Goal: Information Seeking & Learning: Learn about a topic

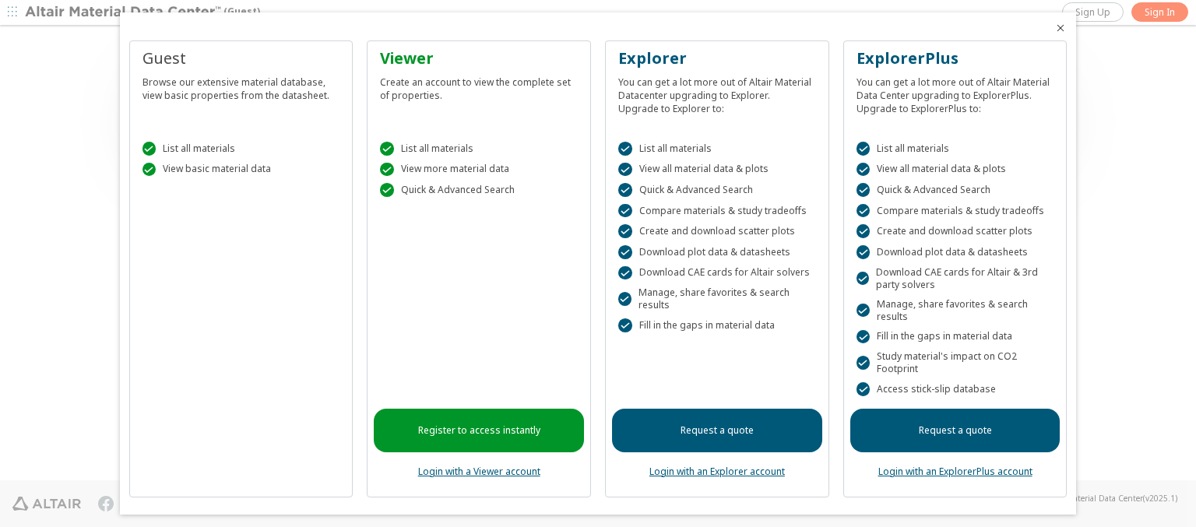
click at [1054, 28] on icon "Close" at bounding box center [1060, 28] width 12 height 12
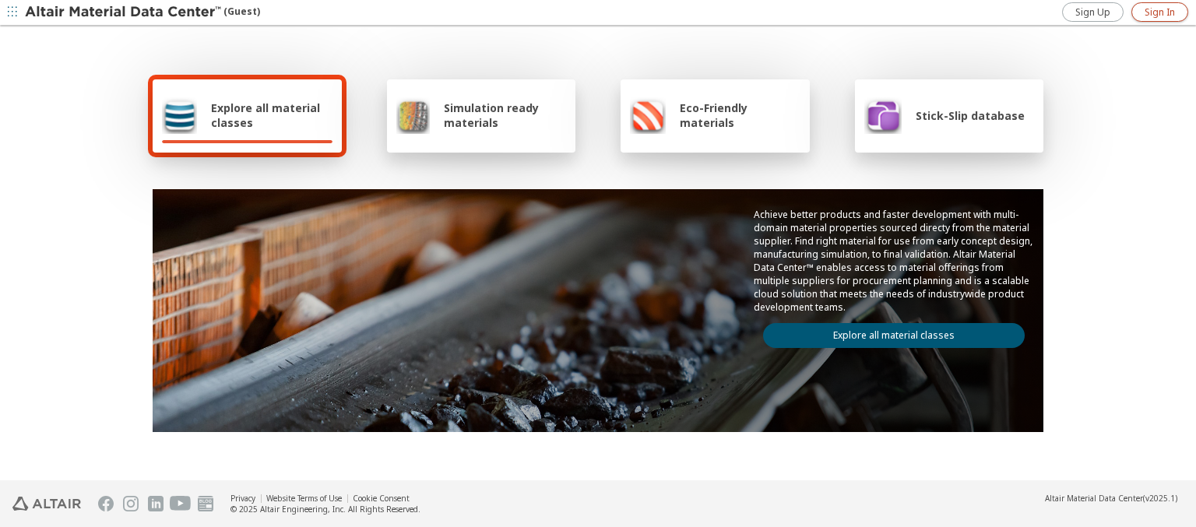
click at [1159, 12] on span "Sign In" at bounding box center [1160, 12] width 30 height 12
click at [124, 12] on img at bounding box center [124, 13] width 199 height 16
click at [266, 115] on span "Explore all material classes" at bounding box center [271, 115] width 121 height 30
click at [888, 332] on link "Explore all material classes" at bounding box center [894, 335] width 262 height 25
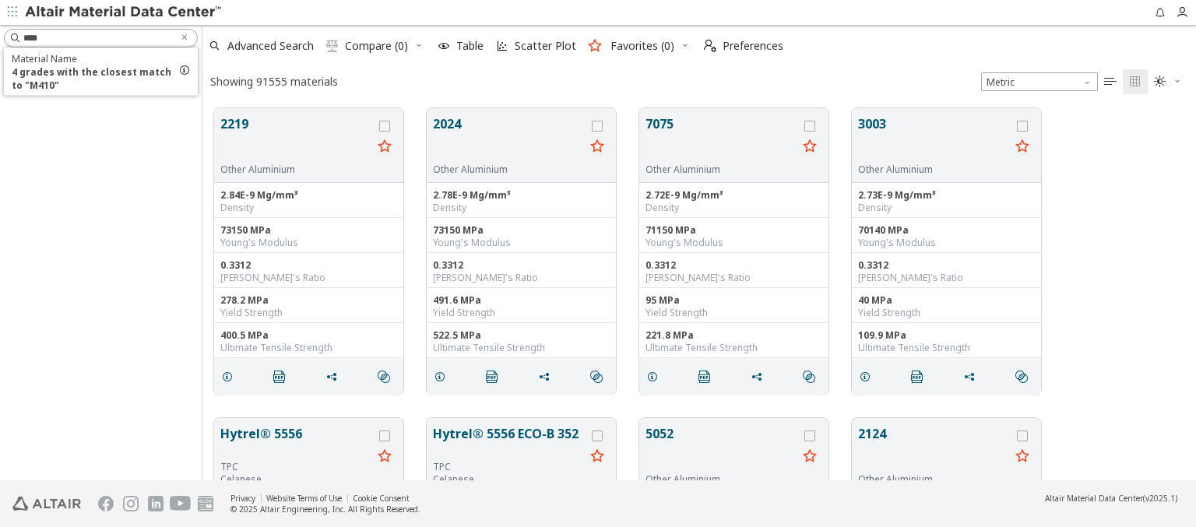
scroll to position [372, 981]
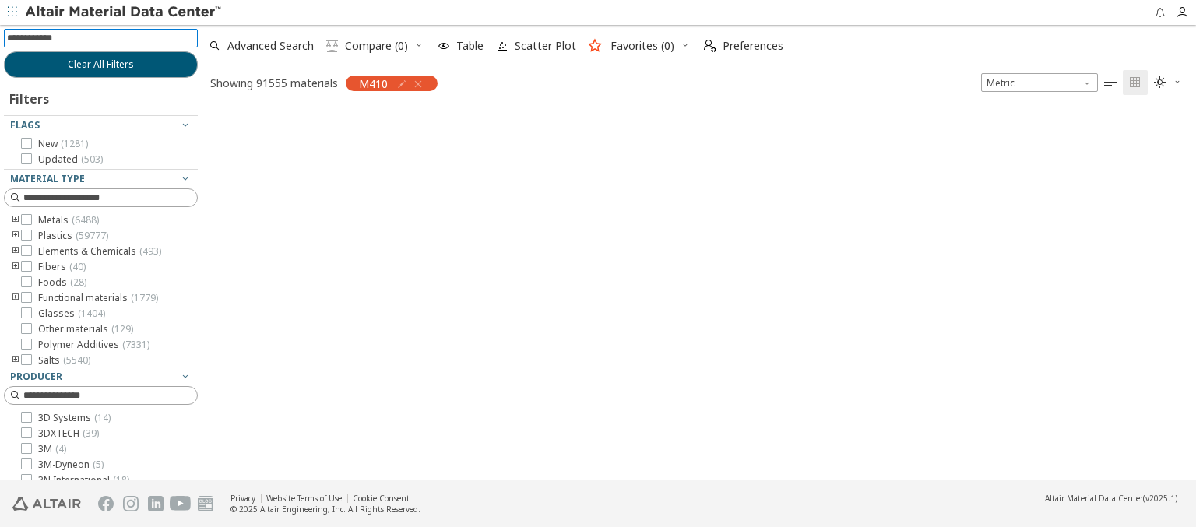
scroll to position [370, 981]
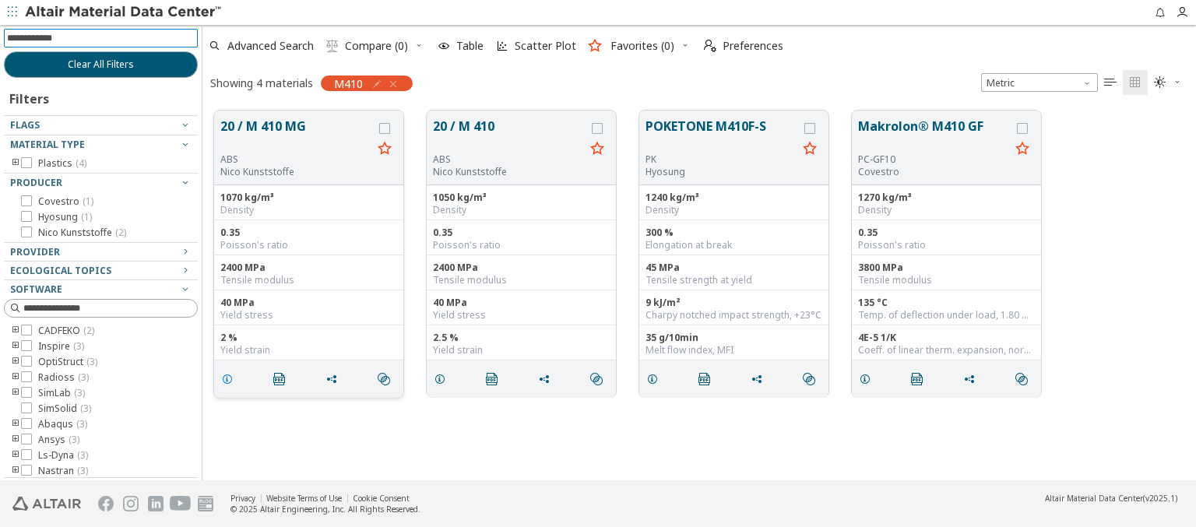
click at [230, 378] on icon "grid" at bounding box center [227, 379] width 12 height 12
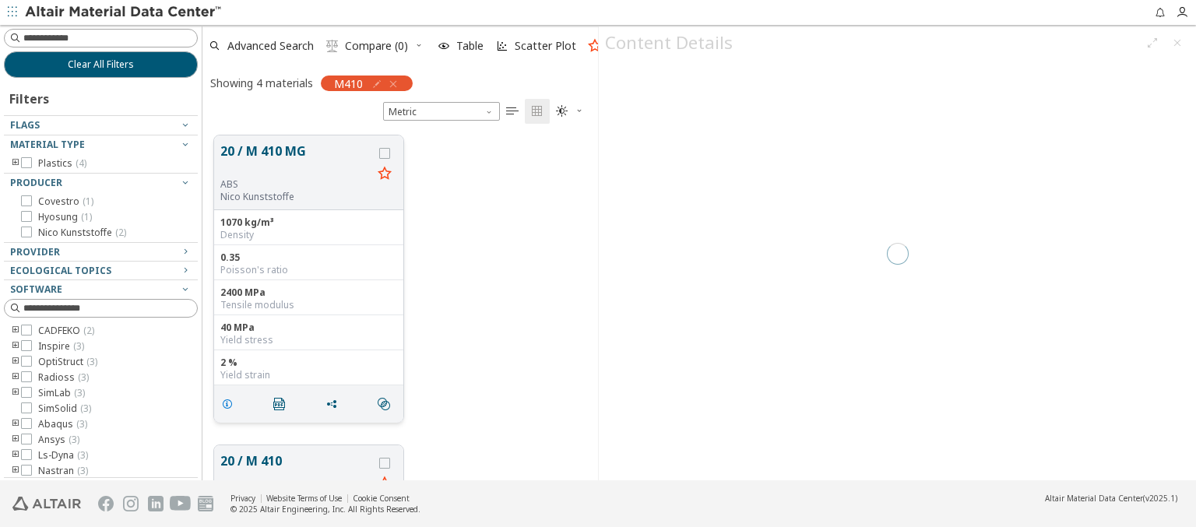
scroll to position [345, 383]
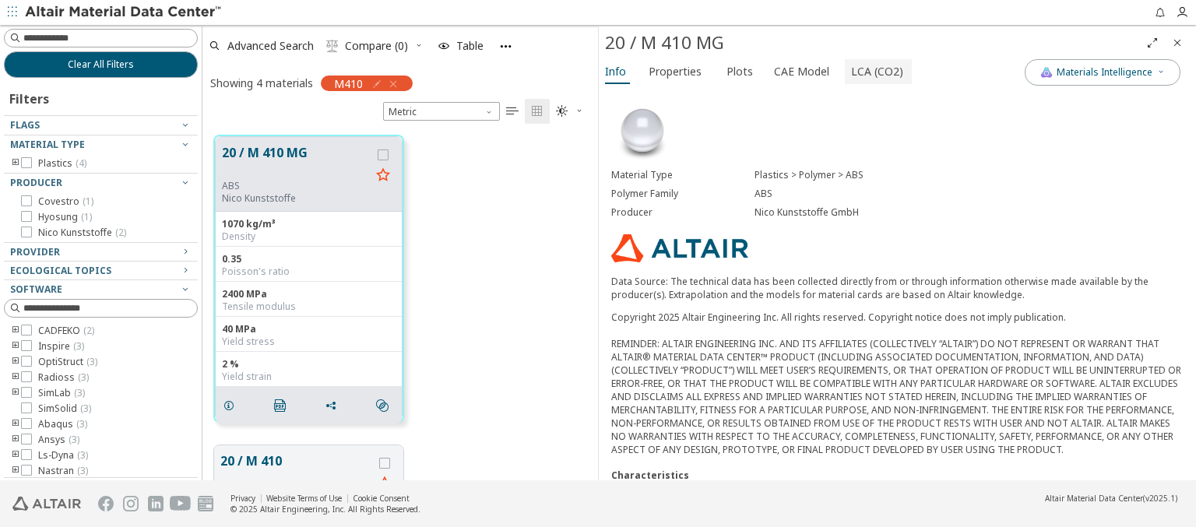
click at [868, 71] on span "LCA (CO2)" at bounding box center [877, 71] width 52 height 25
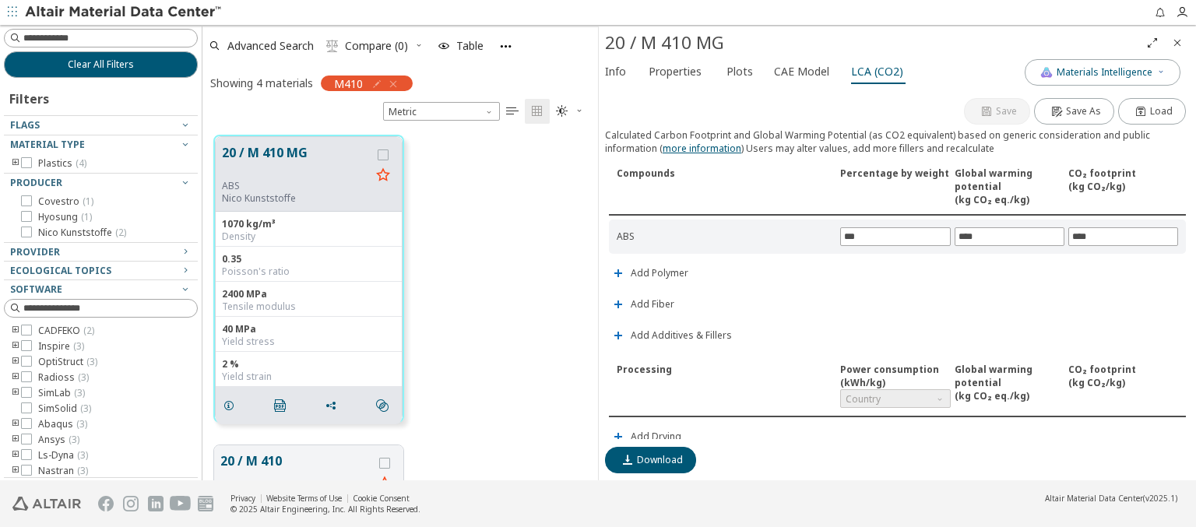
click at [679, 333] on span "Add Additives & Fillers" at bounding box center [681, 335] width 101 height 9
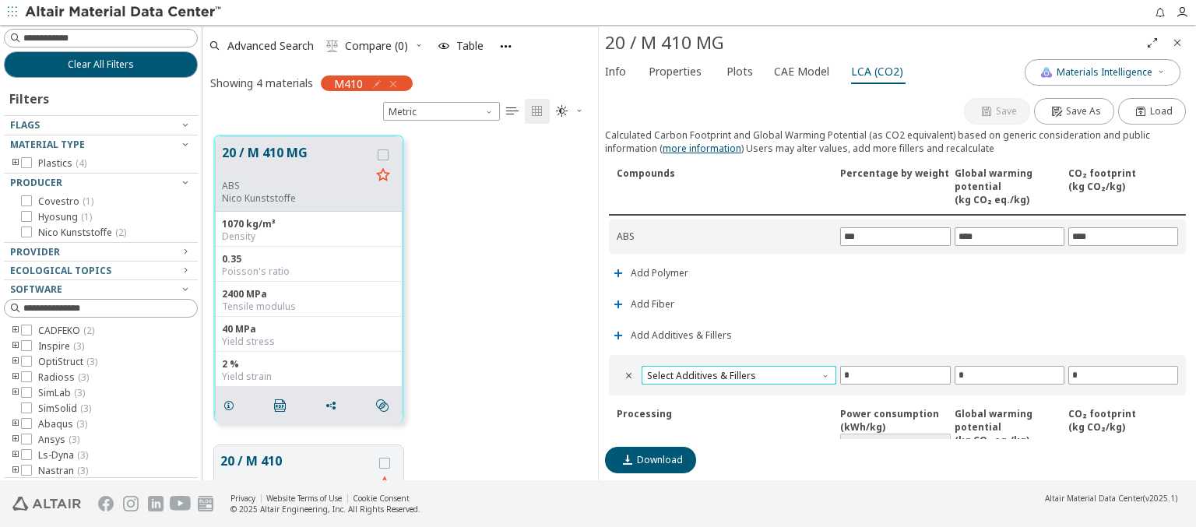
click at [737, 372] on span "Select Additives & Fillers" at bounding box center [739, 375] width 195 height 19
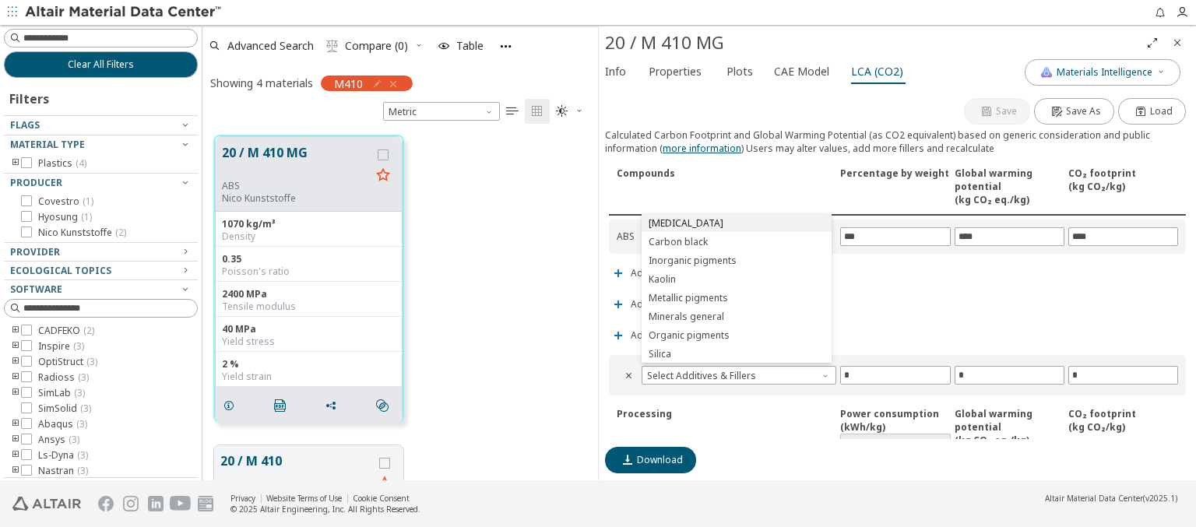
click at [736, 223] on span "Calcium carbonate" at bounding box center [737, 223] width 178 height 11
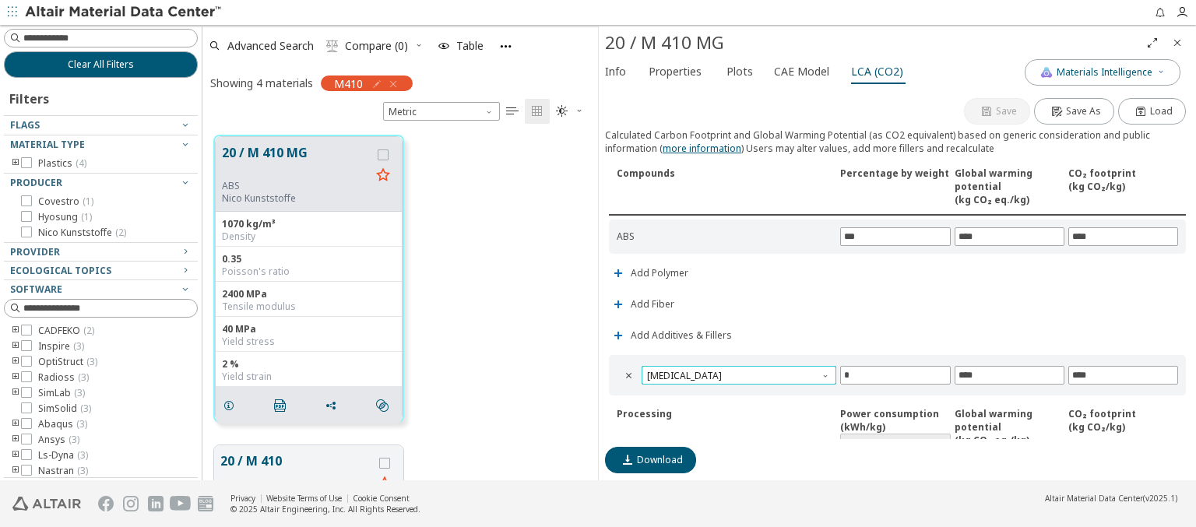
click at [737, 372] on span "Calcium carbonate" at bounding box center [739, 375] width 195 height 19
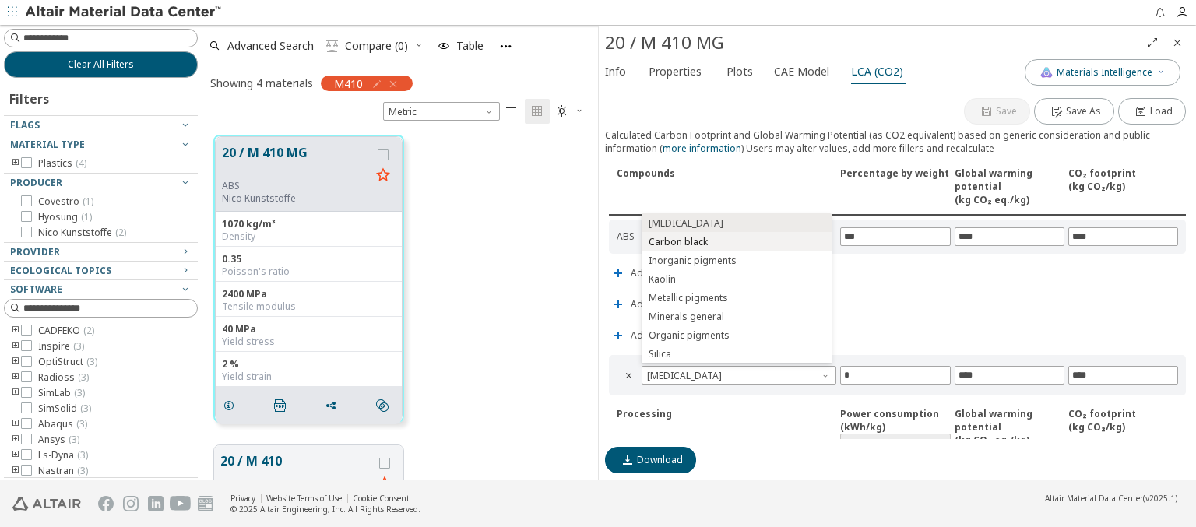
click at [736, 241] on span "Carbon black" at bounding box center [737, 242] width 178 height 11
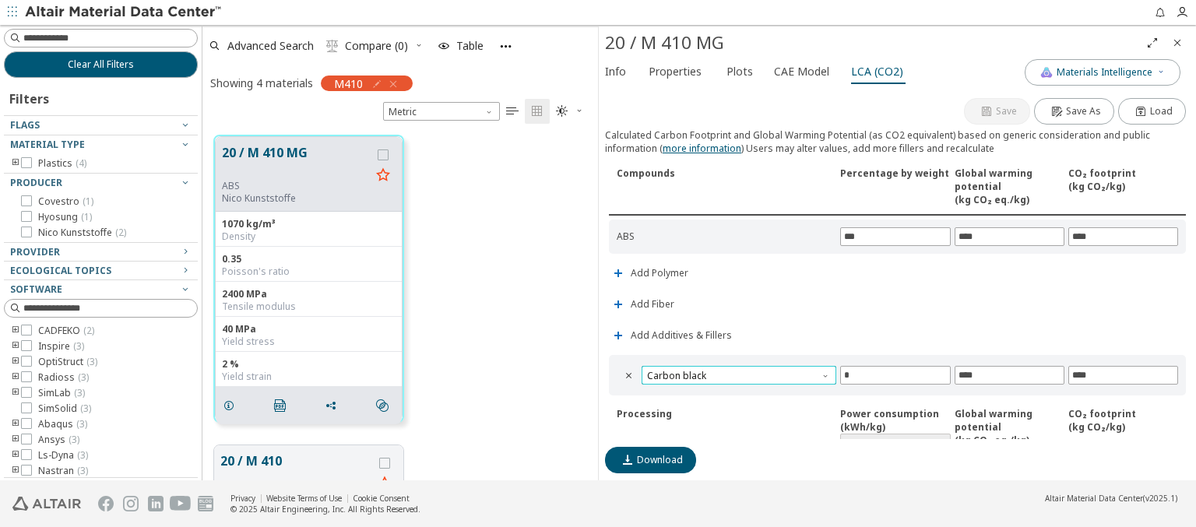
click at [737, 372] on span "Carbon black" at bounding box center [739, 375] width 195 height 19
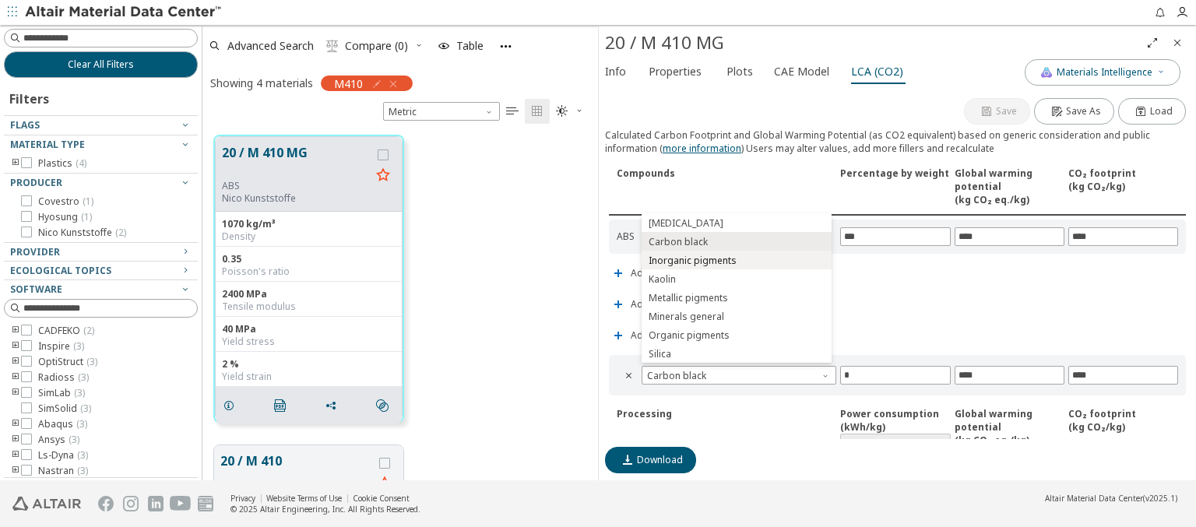
click at [736, 260] on span "Inorganic pigments" at bounding box center [737, 260] width 178 height 11
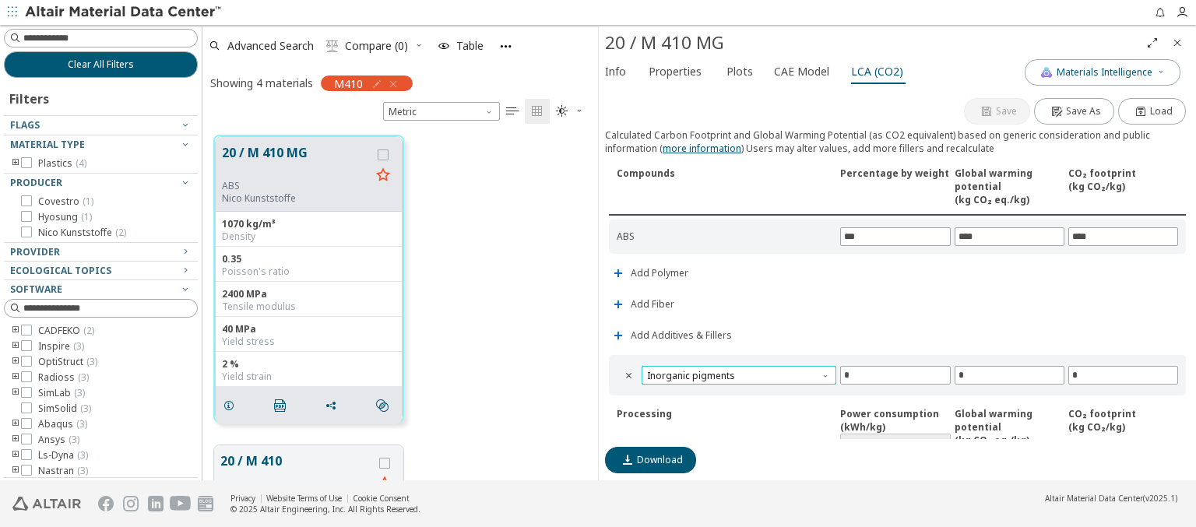
click at [737, 372] on span "Inorganic pigments" at bounding box center [739, 375] width 195 height 19
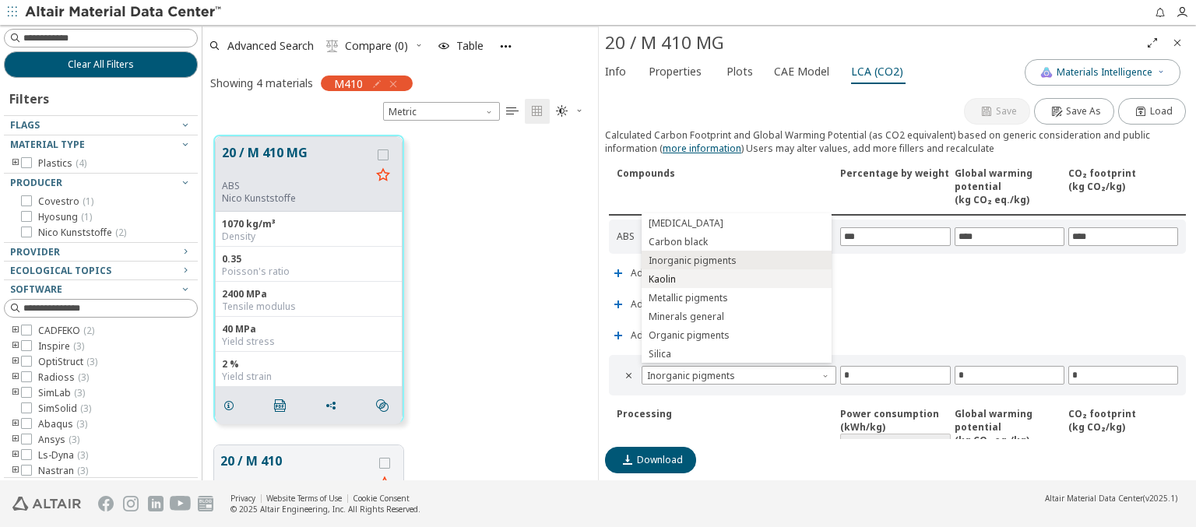
click at [736, 279] on span "Kaolin" at bounding box center [737, 279] width 178 height 11
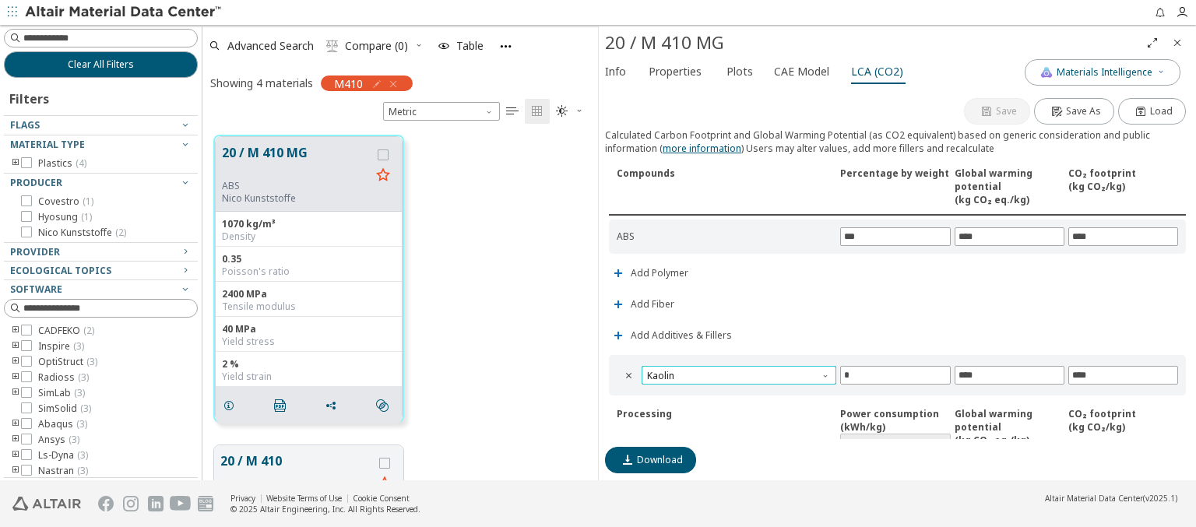
click at [737, 372] on span "Kaolin" at bounding box center [739, 375] width 195 height 19
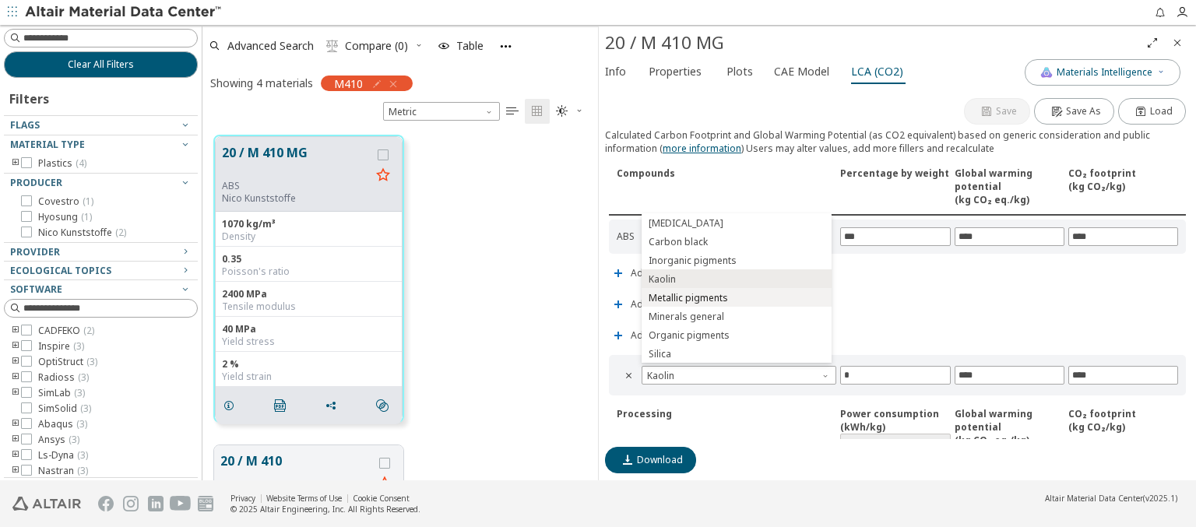
click at [736, 297] on span "Metallic pigments" at bounding box center [737, 298] width 178 height 11
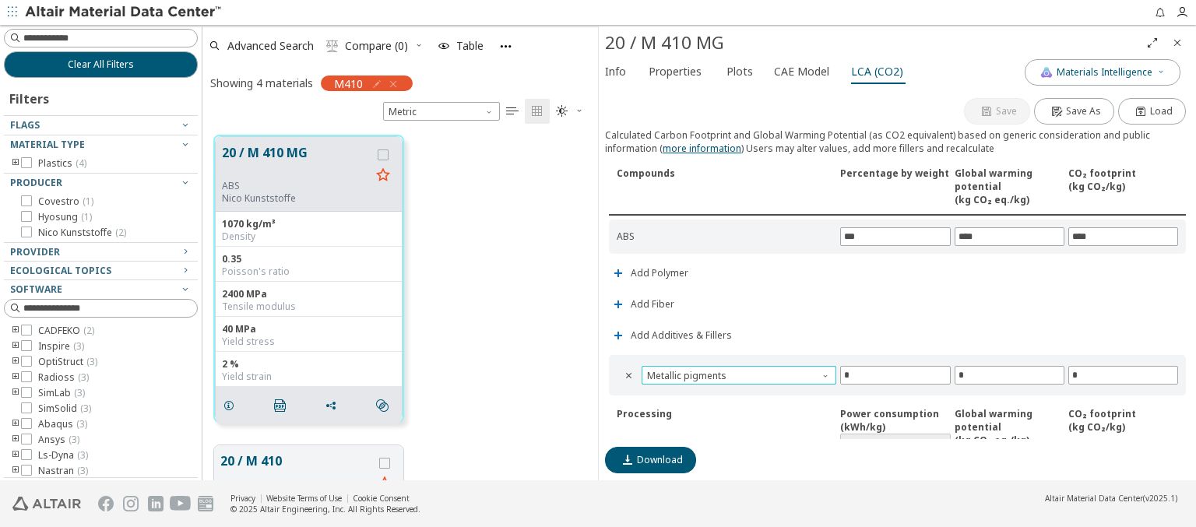
click at [737, 372] on span "Metallic pigments" at bounding box center [739, 375] width 195 height 19
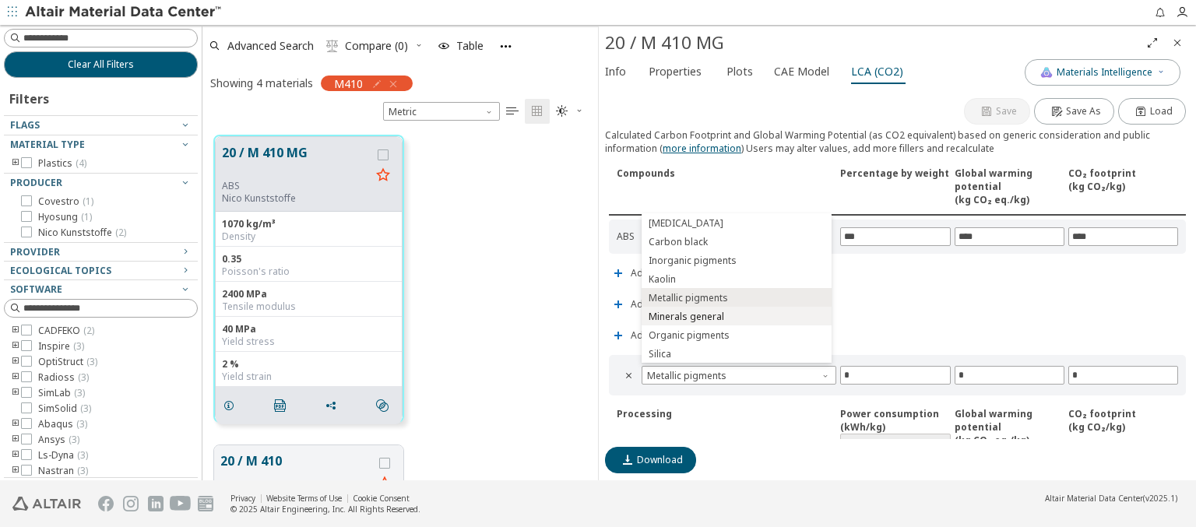
click at [736, 316] on span "Minerals general" at bounding box center [737, 316] width 178 height 11
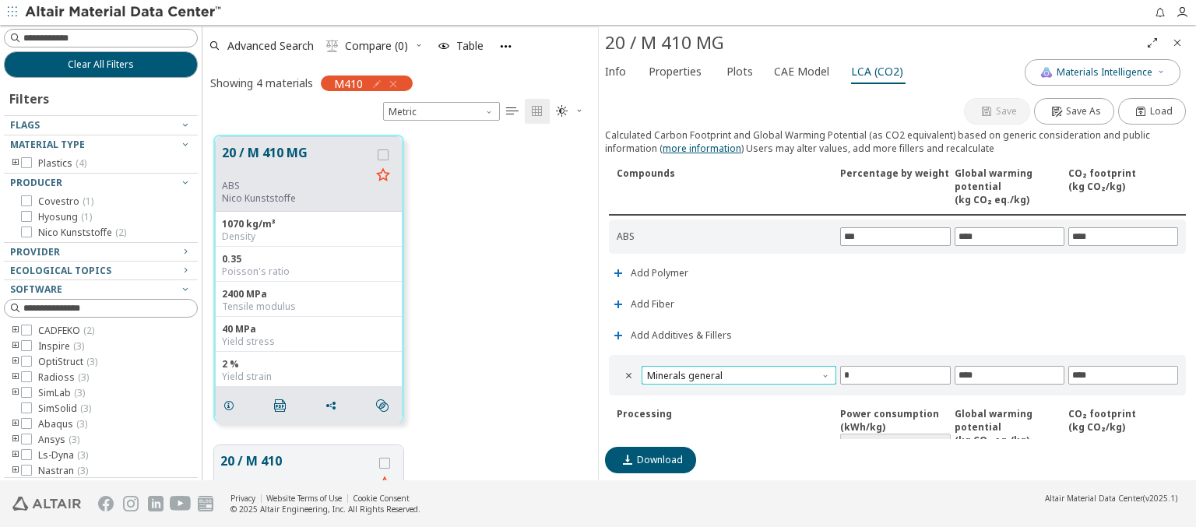
click at [737, 372] on span "Minerals general" at bounding box center [739, 375] width 195 height 19
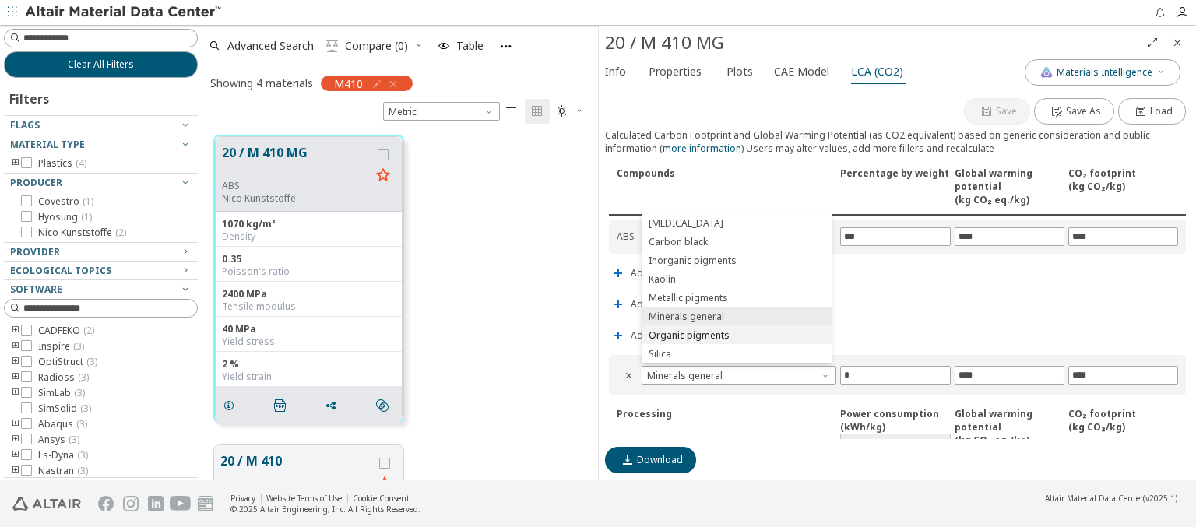
click at [736, 335] on span "Organic pigments" at bounding box center [737, 335] width 178 height 11
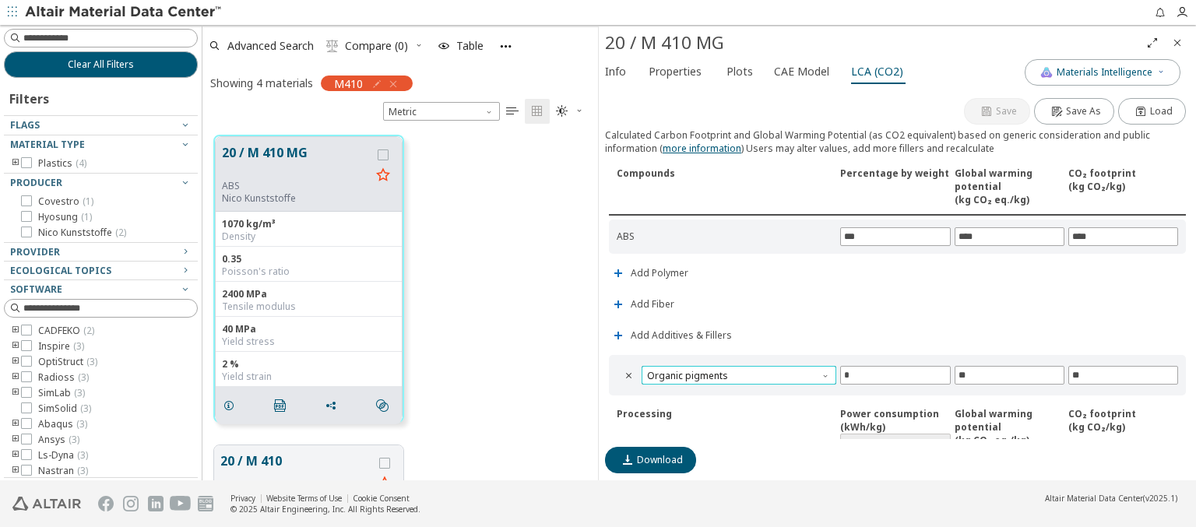
click at [737, 372] on span "Organic pigments" at bounding box center [739, 375] width 195 height 19
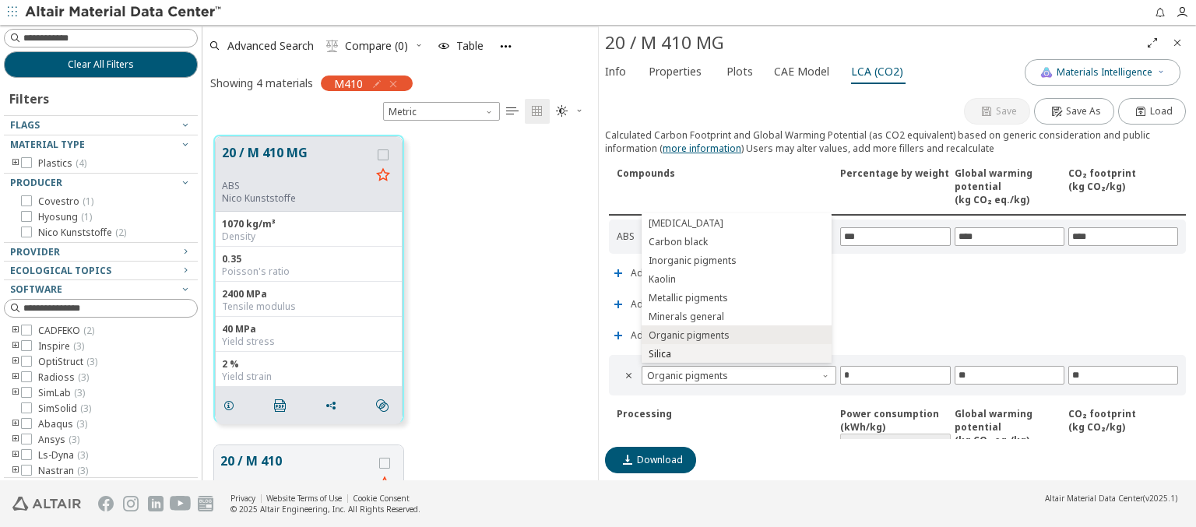
click at [736, 354] on span "Silica" at bounding box center [737, 354] width 178 height 11
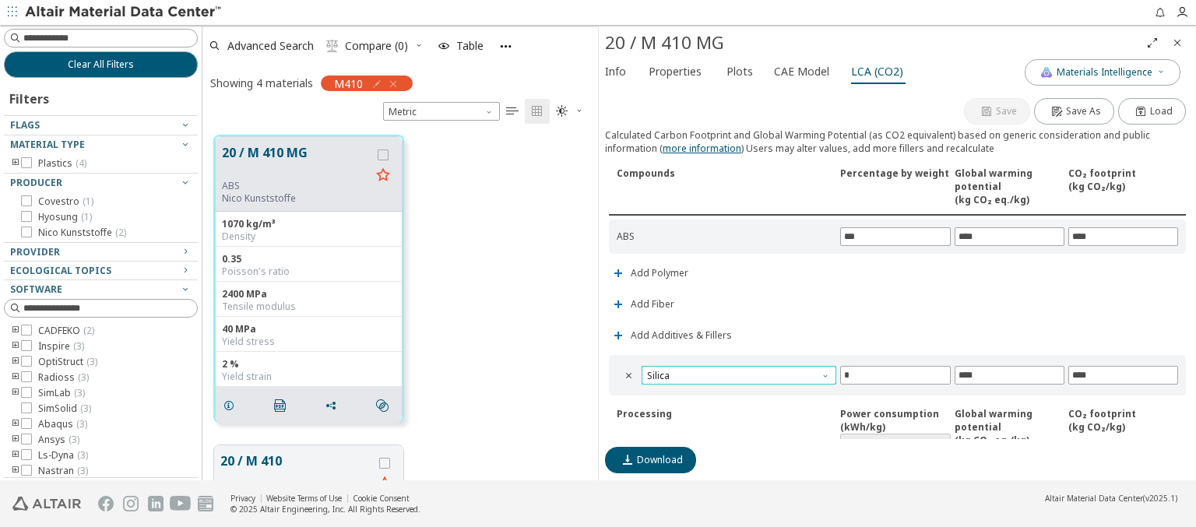
click at [737, 372] on span "Silica" at bounding box center [739, 375] width 195 height 19
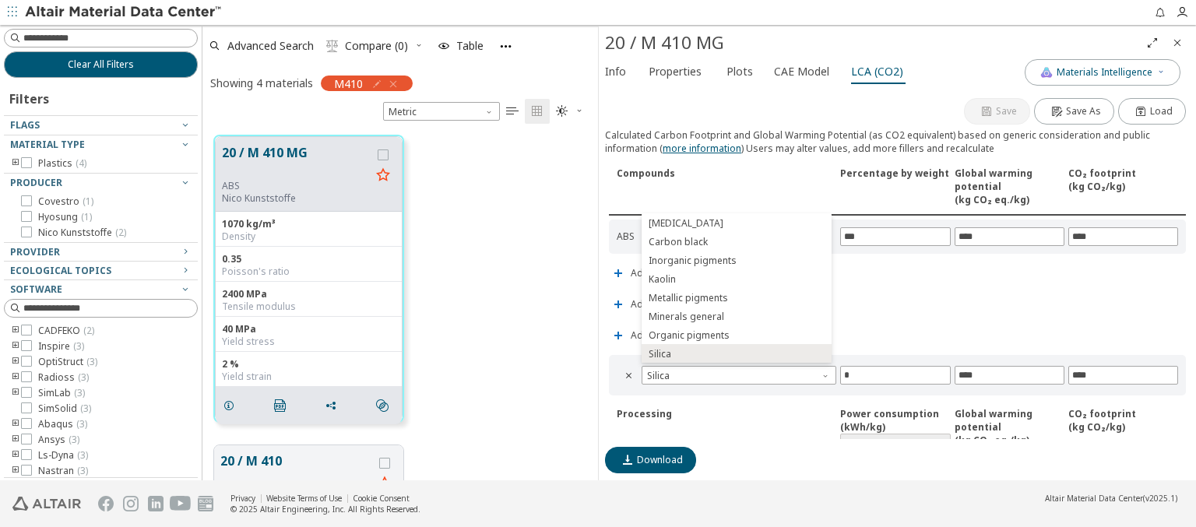
click at [1177, 42] on icon "Close" at bounding box center [1177, 43] width 12 height 12
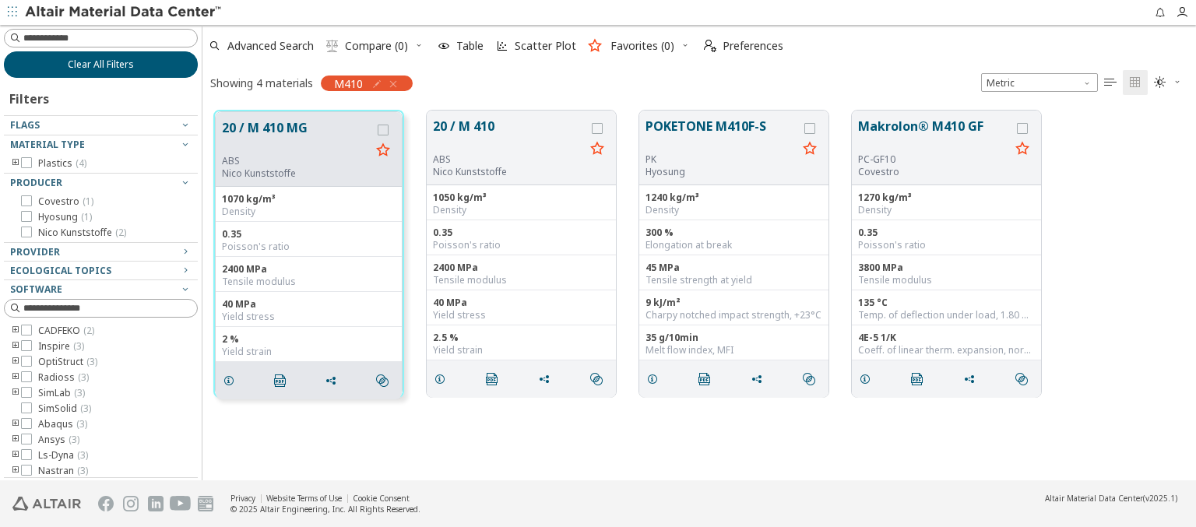
click at [95, 64] on span "Clear All Filters" at bounding box center [101, 64] width 66 height 12
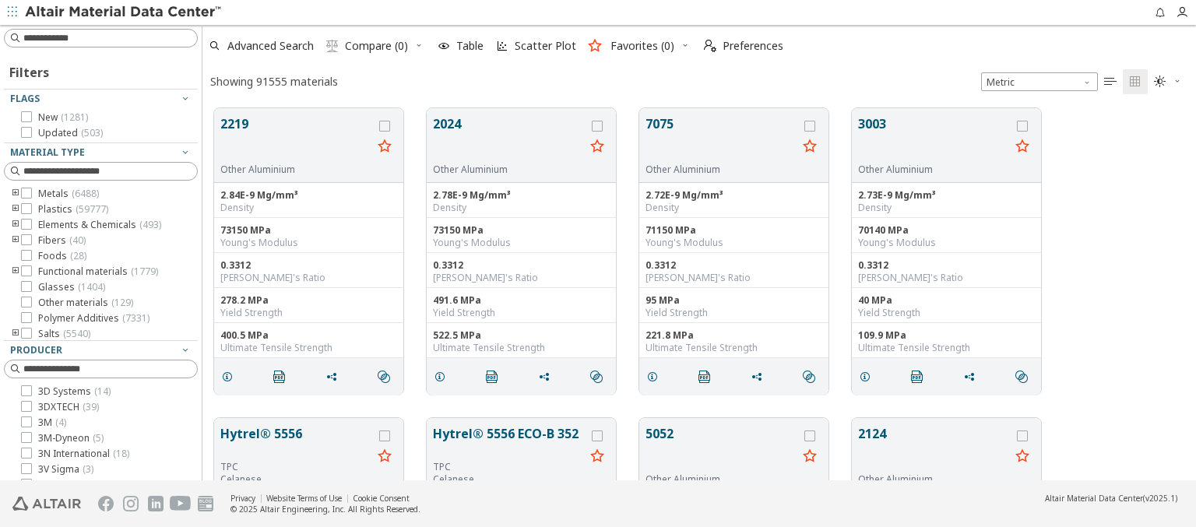
scroll to position [372, 981]
click at [124, 12] on img at bounding box center [124, 13] width 199 height 16
